Goal: Task Accomplishment & Management: Use online tool/utility

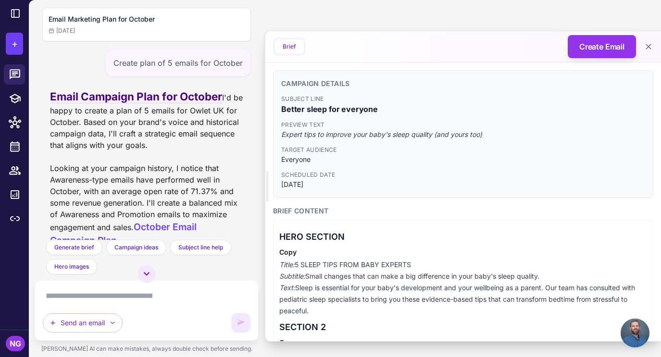
scroll to position [416, 0]
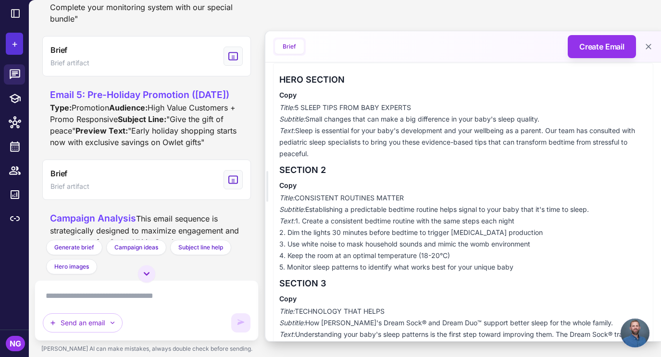
click at [16, 46] on span "+" at bounding box center [15, 44] width 6 height 14
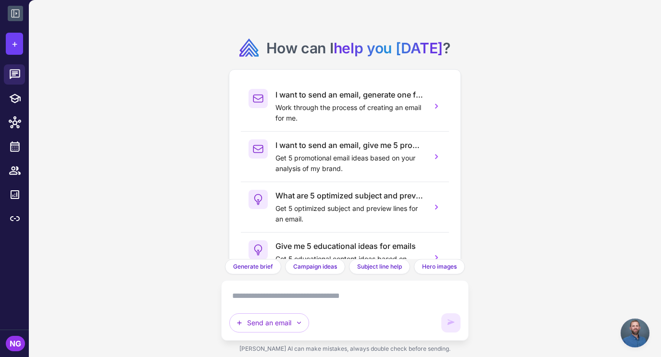
click at [16, 16] on icon at bounding box center [16, 14] width 12 height 12
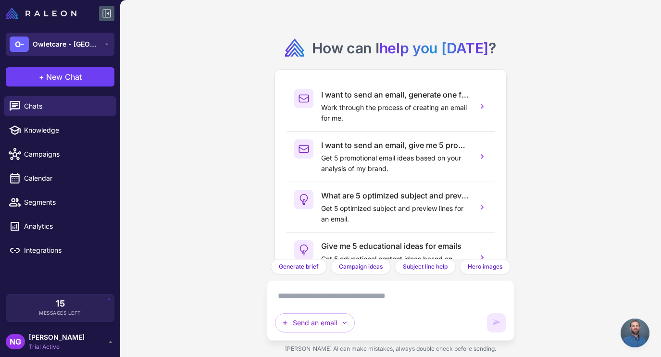
click at [32, 49] on div "O- Owletcare - UK" at bounding box center [55, 44] width 90 height 15
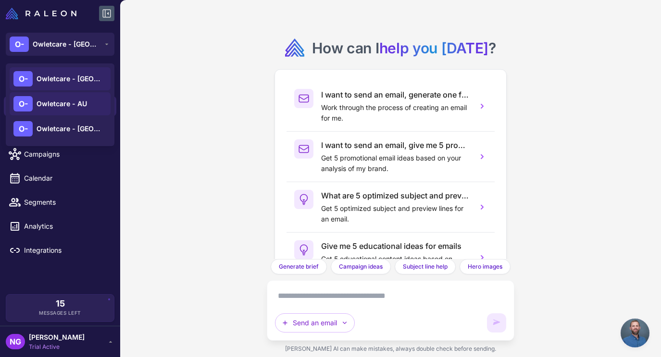
click at [43, 100] on span "Owletcare - AU" at bounding box center [62, 104] width 50 height 11
click at [53, 105] on span "Owletcare - AU" at bounding box center [62, 104] width 50 height 11
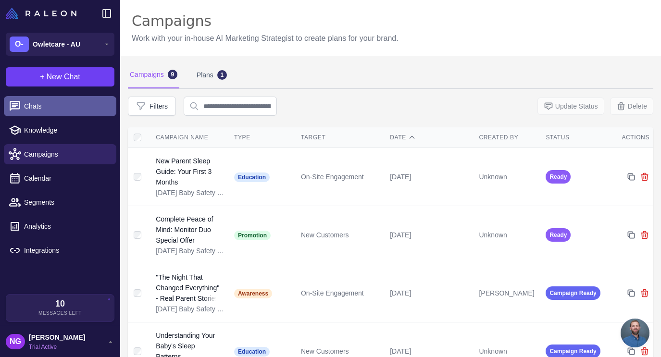
scroll to position [416, 0]
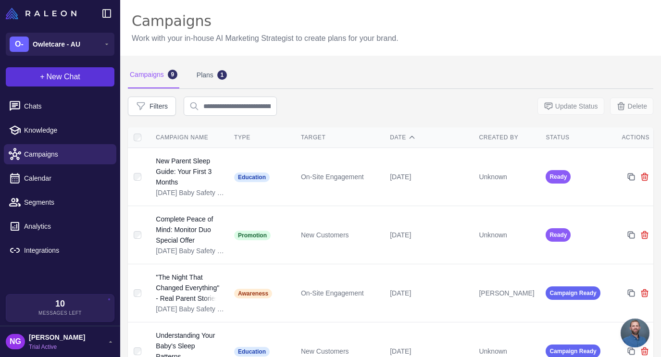
click at [68, 83] on button "+ New Chat" at bounding box center [60, 76] width 109 height 19
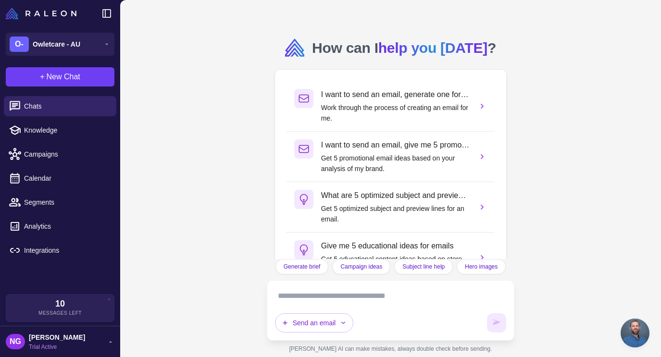
click at [288, 293] on textarea at bounding box center [391, 295] width 232 height 15
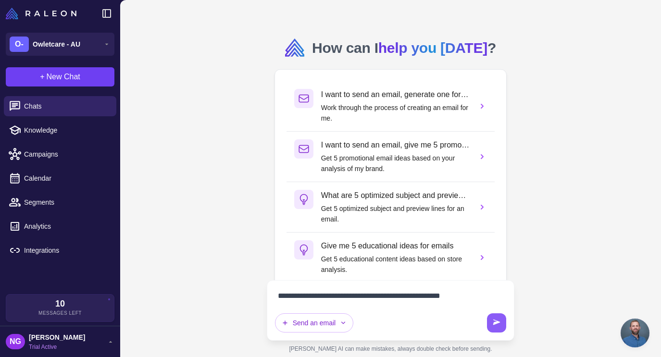
type textarea "**********"
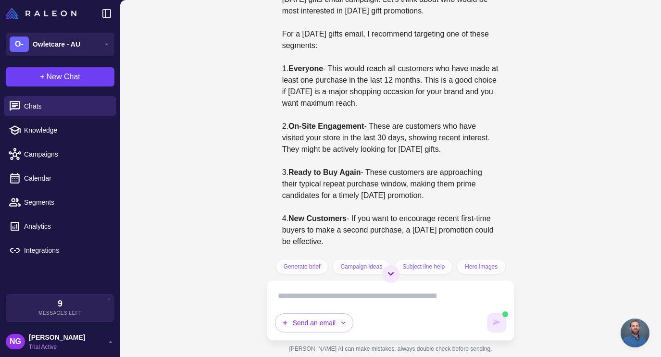
scroll to position [76, 0]
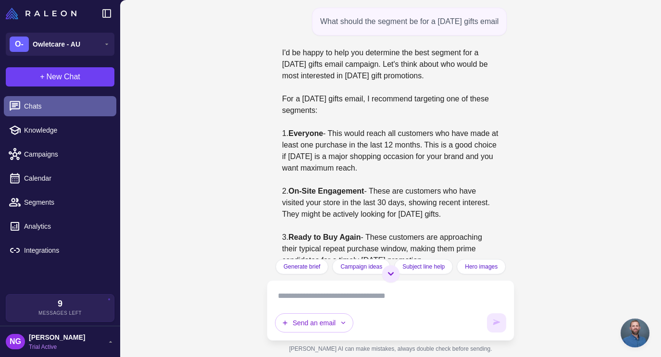
click at [51, 108] on span "Chats" at bounding box center [66, 106] width 85 height 11
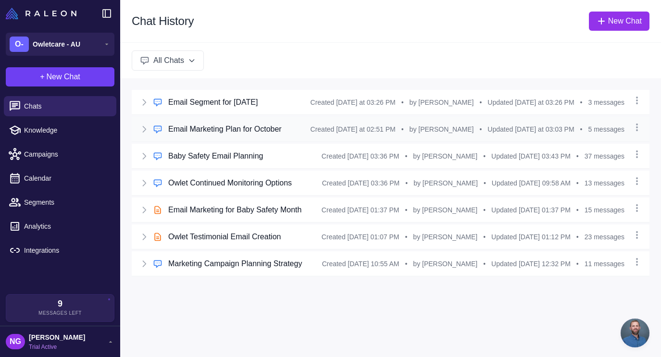
click at [209, 129] on h3 "Email Marketing Plan for October" at bounding box center [224, 129] width 113 height 12
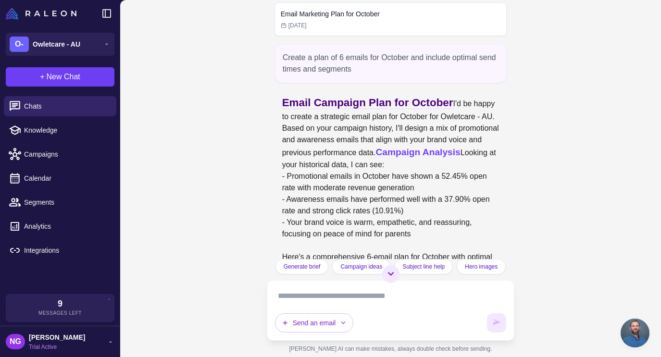
scroll to position [3, 0]
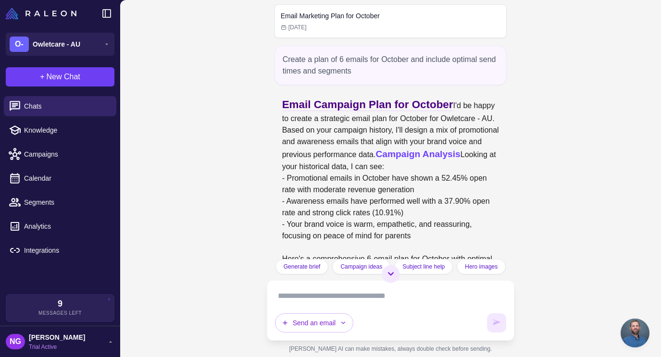
click at [293, 298] on textarea at bounding box center [391, 295] width 232 height 15
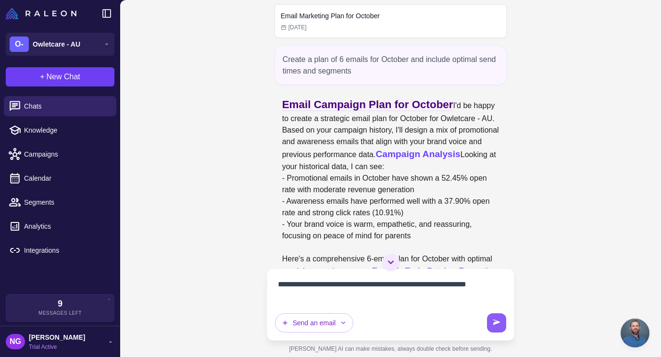
type textarea "**********"
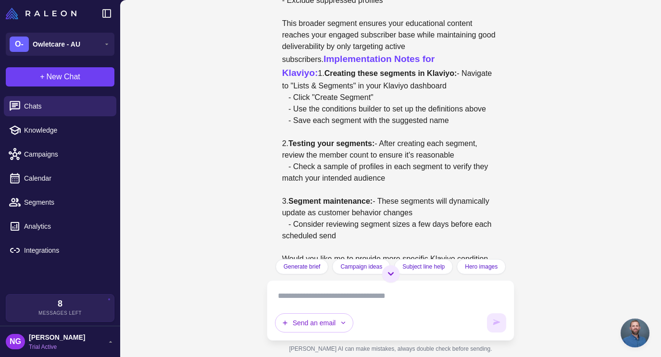
scroll to position [1877, 0]
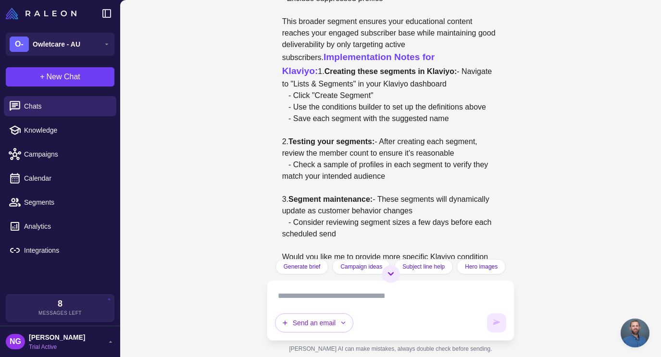
click at [300, 297] on textarea at bounding box center [391, 295] width 232 height 15
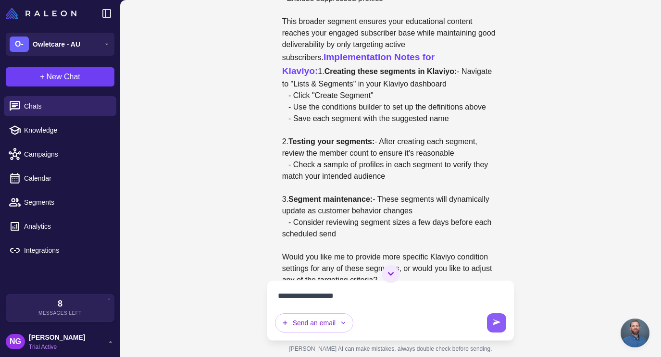
type textarea "**********"
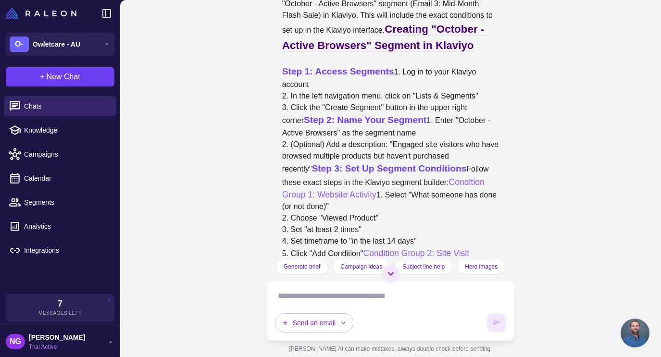
scroll to position [2228, 0]
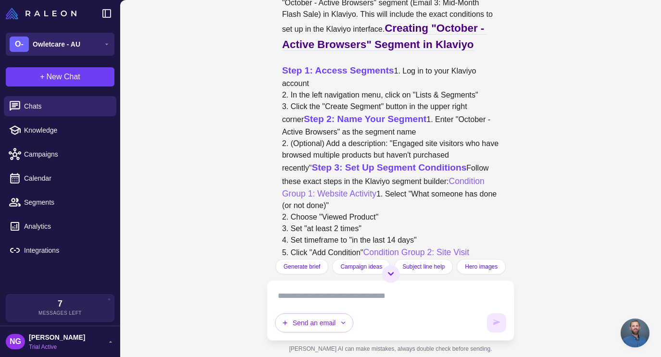
click at [55, 48] on span "Owletcare - AU" at bounding box center [57, 44] width 48 height 11
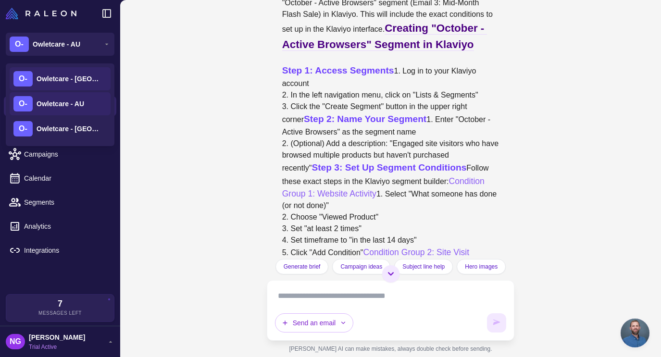
click at [54, 82] on span "Owletcare - [GEOGRAPHIC_DATA]" at bounding box center [70, 79] width 67 height 11
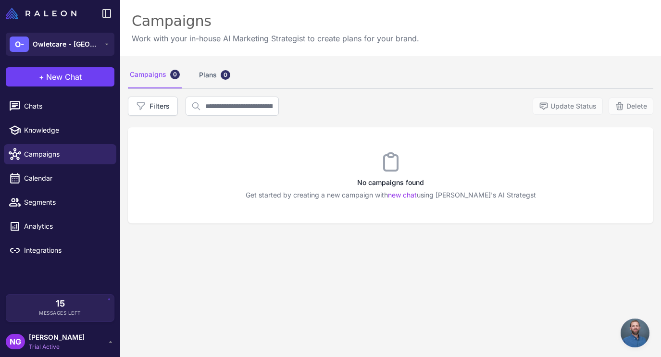
scroll to position [416, 0]
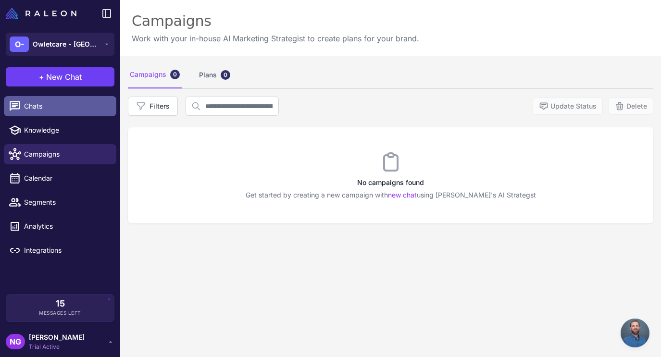
click at [41, 110] on span "Chats" at bounding box center [66, 106] width 85 height 11
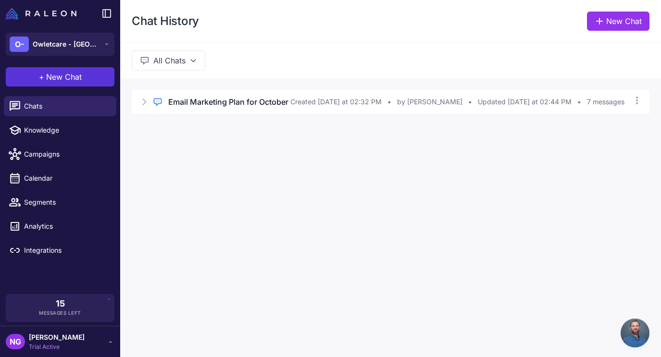
click at [62, 78] on span "New Chat" at bounding box center [64, 77] width 36 height 12
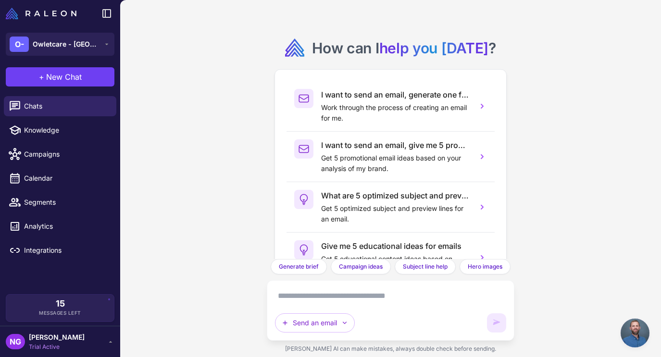
click at [306, 295] on textarea at bounding box center [391, 295] width 232 height 15
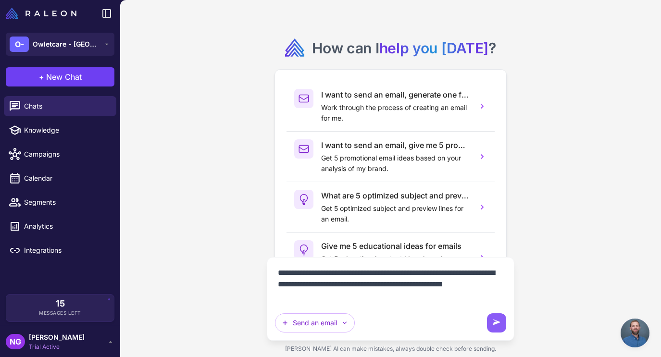
type textarea "**********"
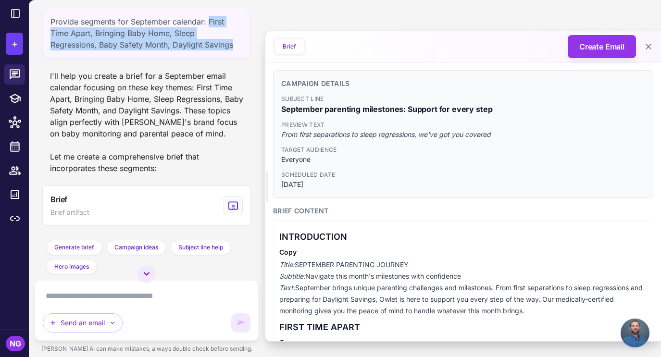
drag, startPoint x: 235, startPoint y: 46, endPoint x: 208, endPoint y: 21, distance: 36.7
click at [208, 21] on div "Provide segments for September calendar: First Time Apart, Bringing Baby Home, …" at bounding box center [146, 33] width 209 height 51
copy div "First Time Apart, Bringing Baby Home, Sleep Regressions, Baby Safety Month, Day…"
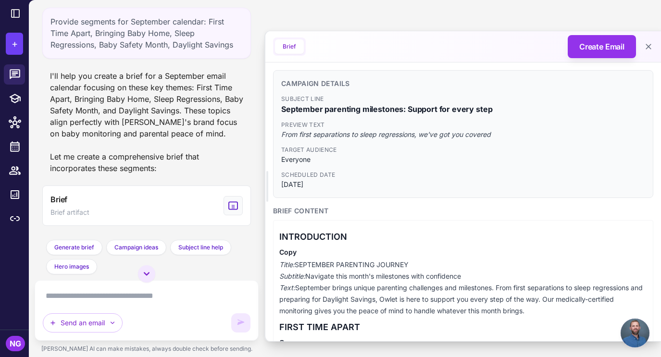
click at [105, 303] on textarea at bounding box center [147, 295] width 208 height 15
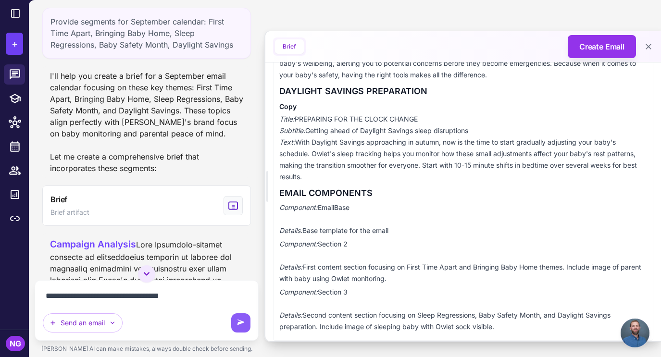
scroll to position [647, 0]
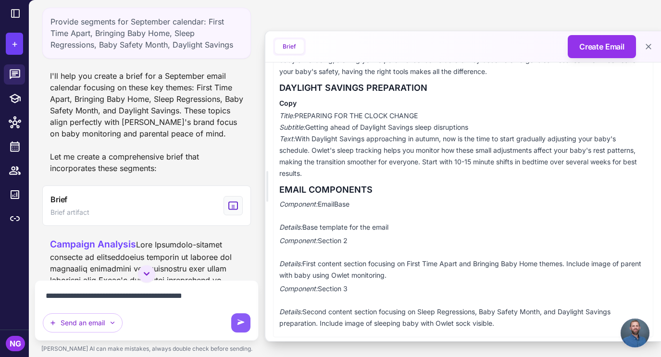
type textarea "**********"
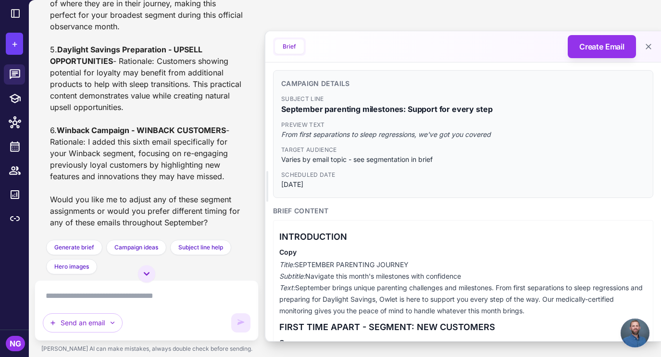
scroll to position [1212, 0]
click at [17, 73] on icon at bounding box center [15, 74] width 12 height 12
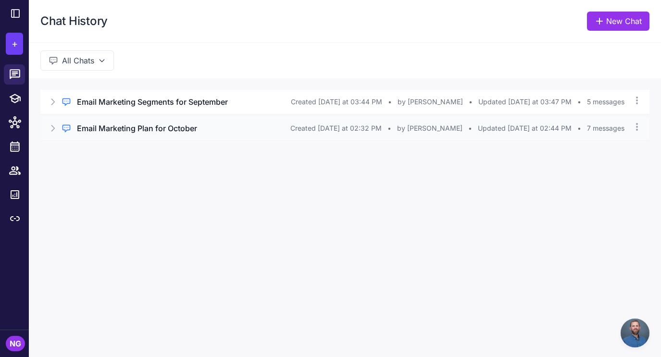
click at [120, 126] on h3 "Email Marketing Plan for October" at bounding box center [137, 129] width 120 height 12
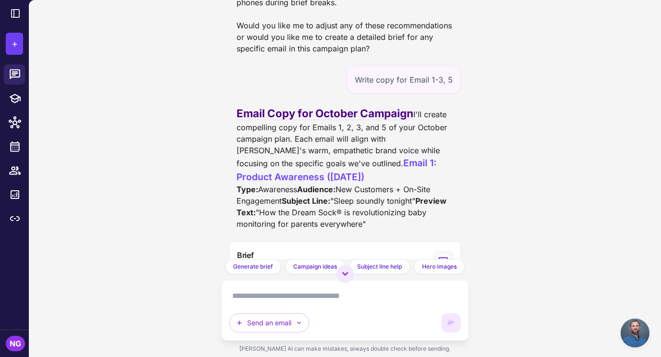
scroll to position [1322, 0]
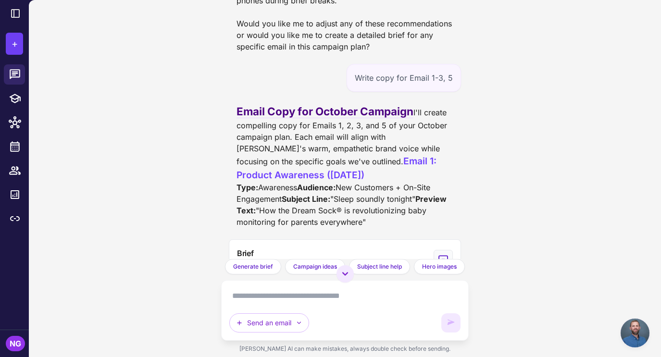
click at [252, 293] on textarea at bounding box center [345, 295] width 232 height 15
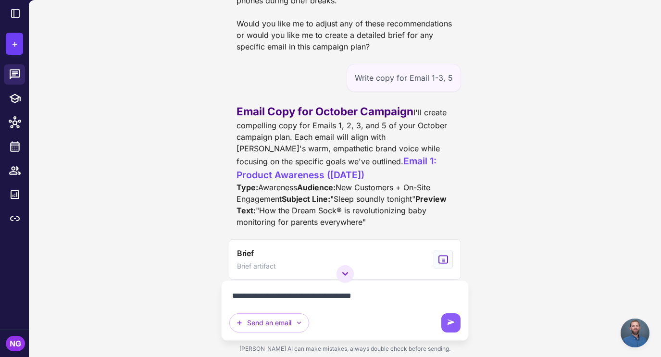
type textarea "**********"
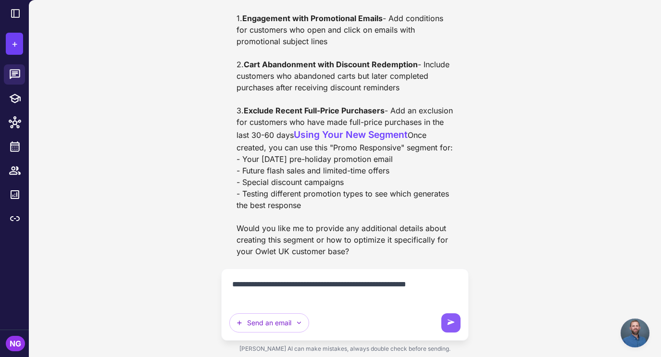
scroll to position [3692, 0]
type textarea "**********"
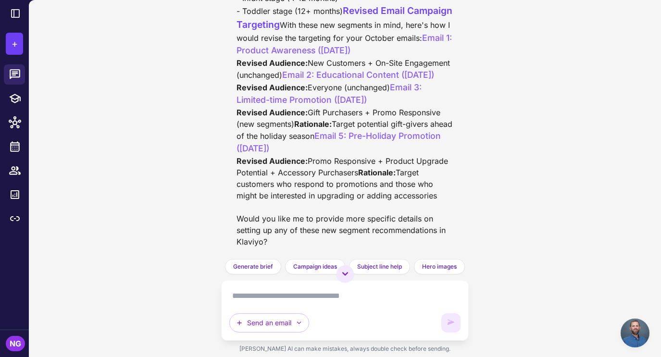
scroll to position [5329, 0]
